Goal: Find specific page/section: Find specific page/section

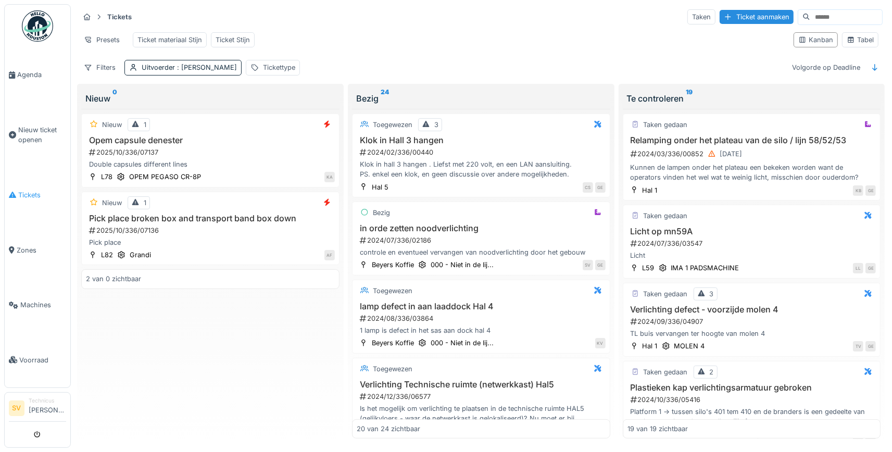
click at [35, 190] on span "Tickets" at bounding box center [42, 195] width 48 height 10
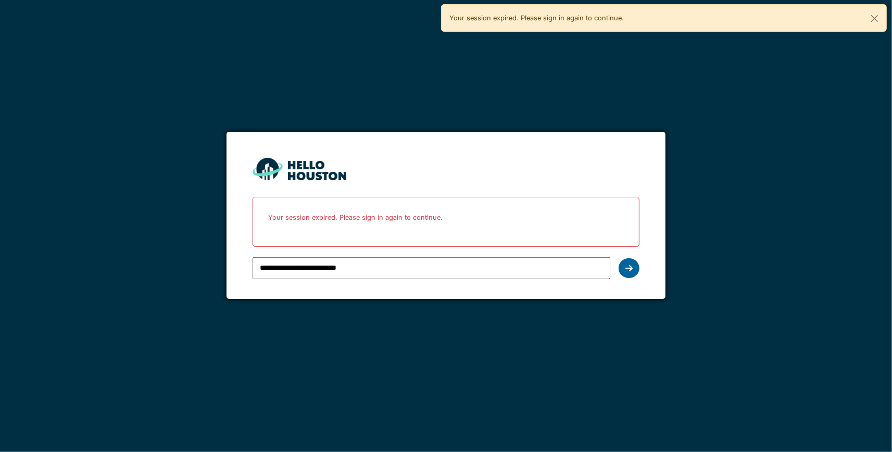
click at [628, 268] on icon at bounding box center [629, 268] width 7 height 8
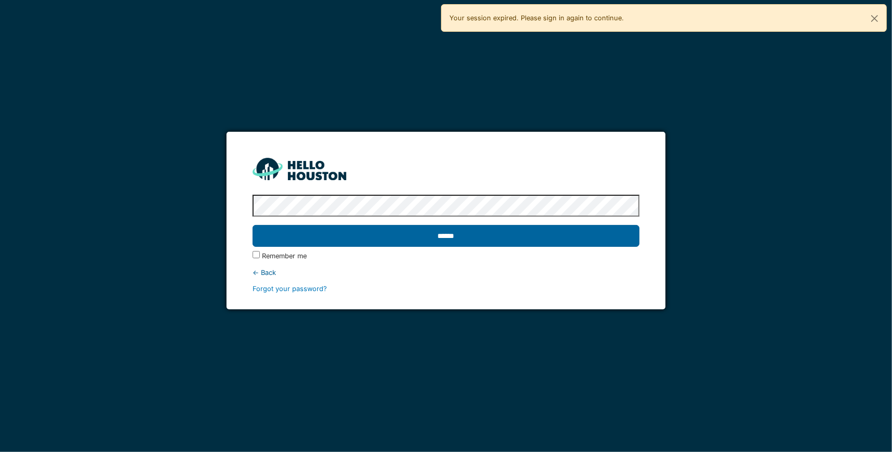
click at [485, 236] on input "******" at bounding box center [447, 236] width 388 height 22
